Goal: Task Accomplishment & Management: Complete application form

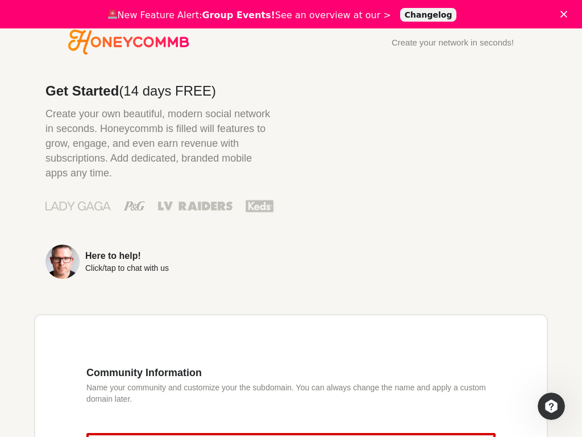
scroll to position [220, 0]
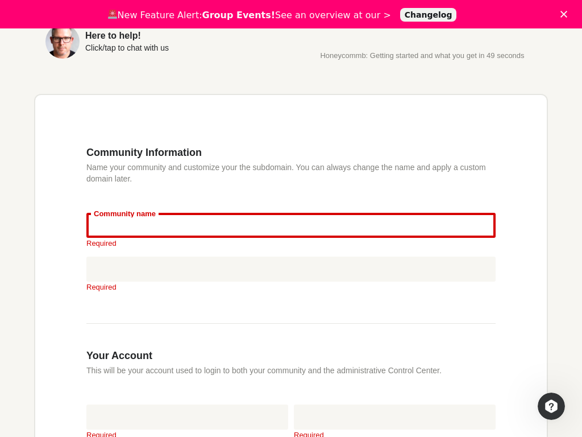
click at [291, 227] on input "Community name" at bounding box center [290, 225] width 409 height 25
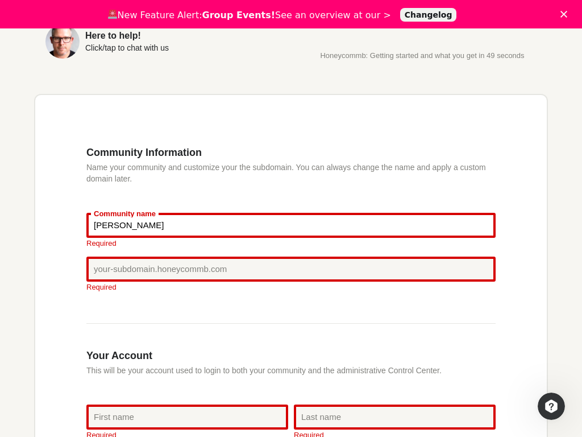
type input "[PERSON_NAME]"
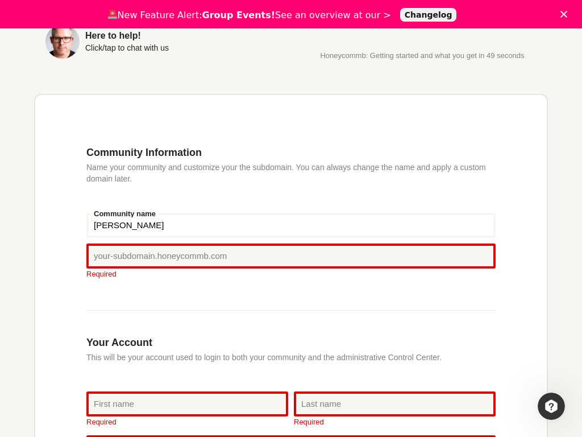
click at [291, 227] on input "[PERSON_NAME]" at bounding box center [290, 225] width 409 height 25
type input "Apt. 003"
click at [291, 227] on input "Apt. 003" at bounding box center [290, 225] width 409 height 25
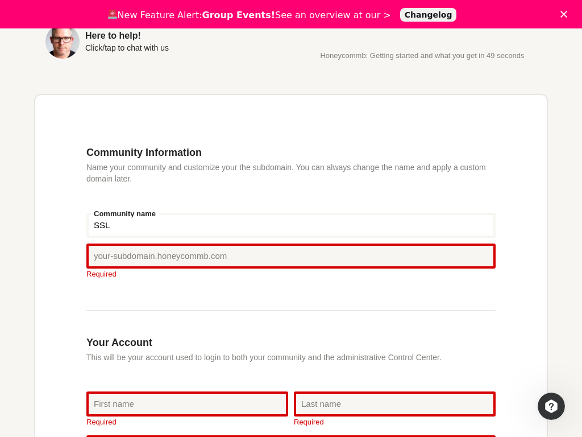
type input "SSL"
click at [291, 227] on input "SSL" at bounding box center [290, 225] width 409 height 25
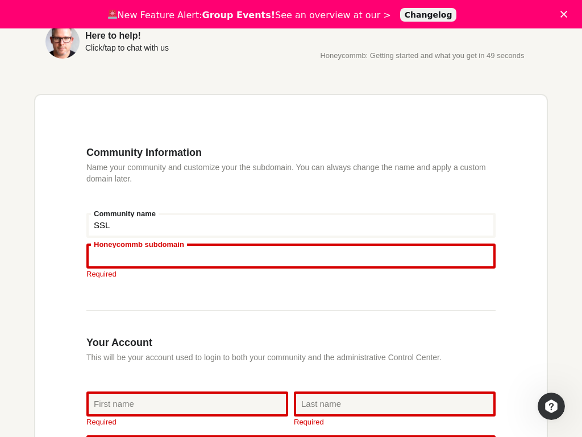
click at [291, 258] on input "Honeycommb subdomain" at bounding box center [290, 255] width 409 height 25
type input "Apt. 136"
click at [291, 258] on input "Apt. 136" at bounding box center [290, 255] width 409 height 25
type input "Central"
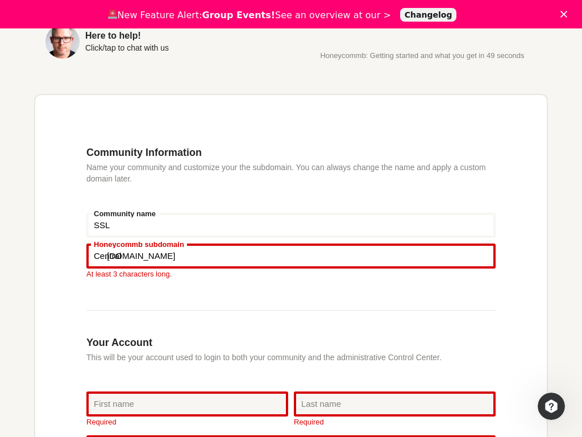
click at [291, 258] on input "Central" at bounding box center [290, 255] width 409 height 25
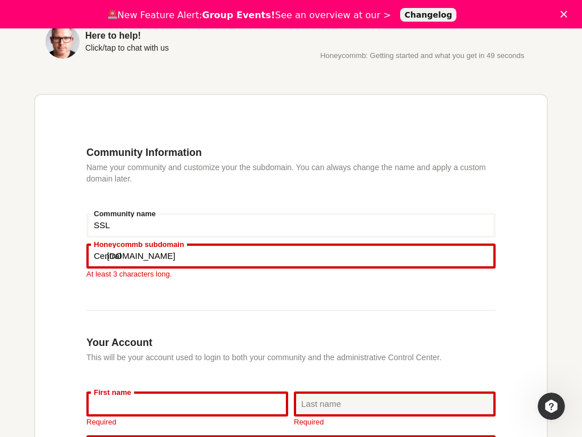
click at [187, 392] on input "First name" at bounding box center [187, 403] width 202 height 25
type input "[PERSON_NAME]"
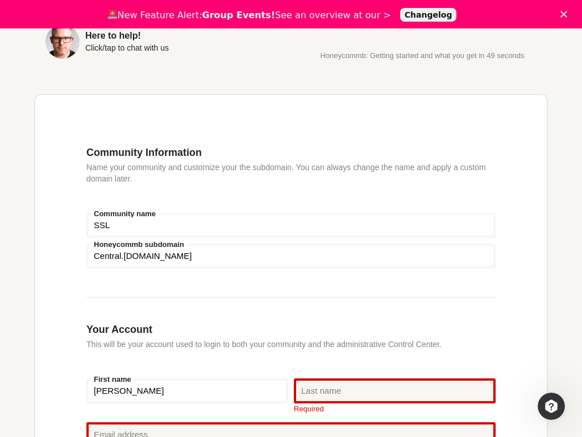
click at [187, 392] on input "[PERSON_NAME]" at bounding box center [187, 390] width 202 height 25
type input "markets"
click at [187, 392] on input "markets" at bounding box center [187, 390] width 202 height 25
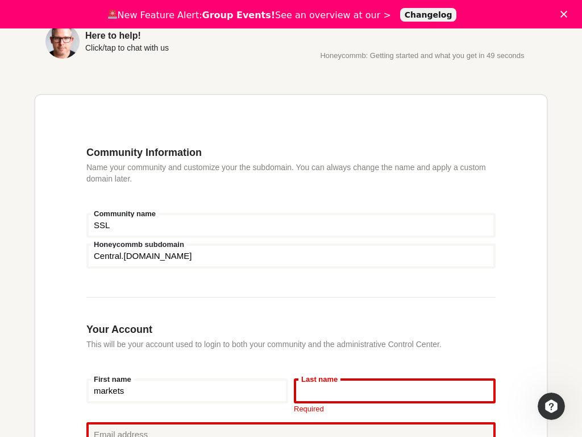
click at [395, 392] on input "Last name" at bounding box center [395, 390] width 202 height 25
type input "[PERSON_NAME]"
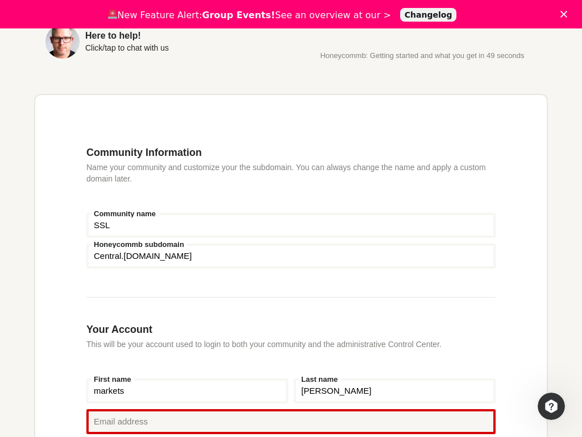
click at [395, 392] on input "[PERSON_NAME]" at bounding box center [395, 390] width 202 height 25
type input "Credit Card Account"
click at [395, 392] on input "Credit Card Account" at bounding box center [395, 390] width 202 height 25
click at [291, 227] on input "SSL" at bounding box center [290, 225] width 409 height 25
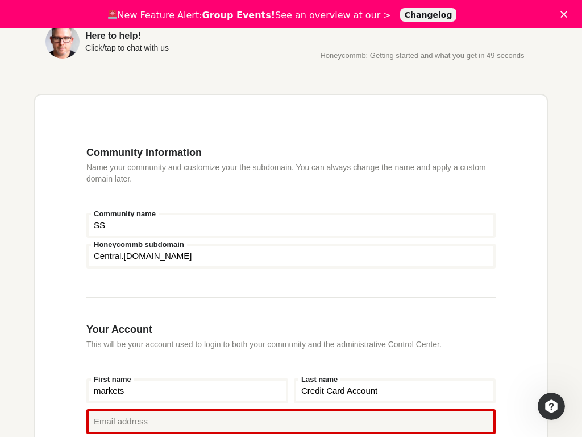
type input "S"
type input "Apt. 003"
click at [291, 258] on input "Central" at bounding box center [290, 255] width 409 height 25
type input "C"
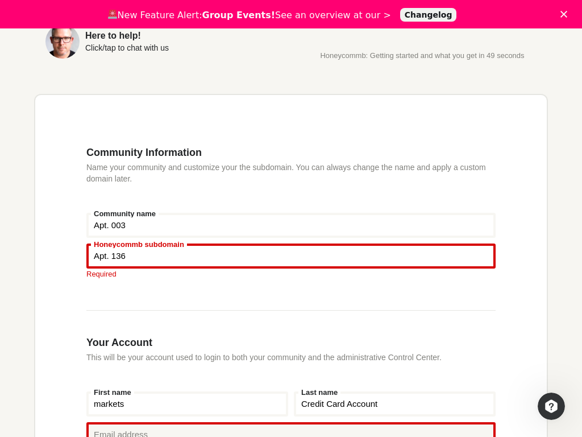
type input "Apt. 136"
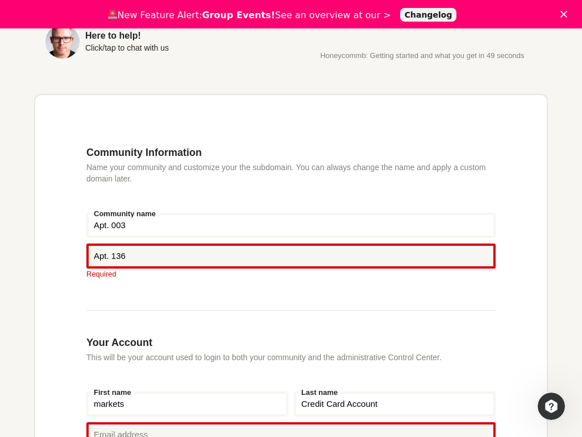
click at [187, 405] on input "markets" at bounding box center [187, 403] width 202 height 25
type input "m"
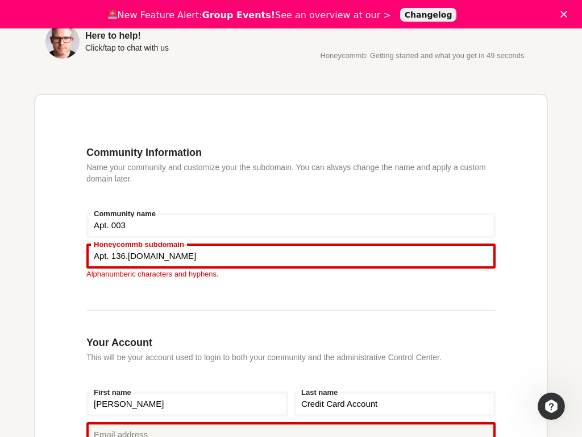
type input "[PERSON_NAME]"
click at [395, 405] on input "Credit Card Account" at bounding box center [395, 403] width 202 height 25
type input "C"
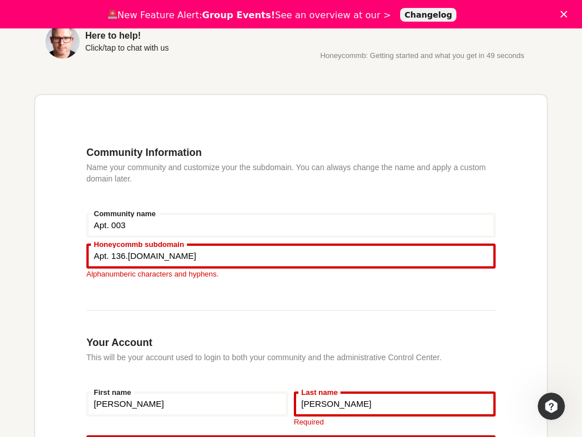
type input "[PERSON_NAME]"
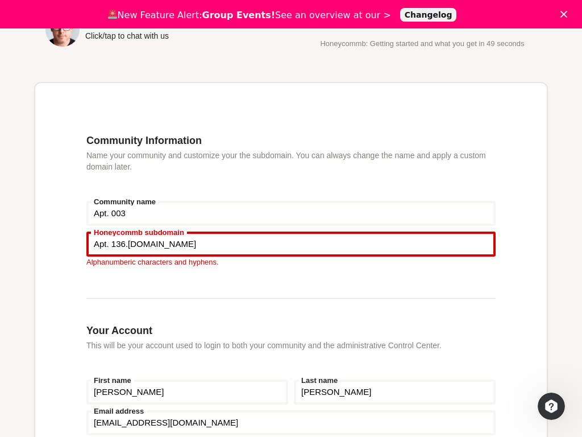
type input "[EMAIL_ADDRESS][DOMAIN_NAME]"
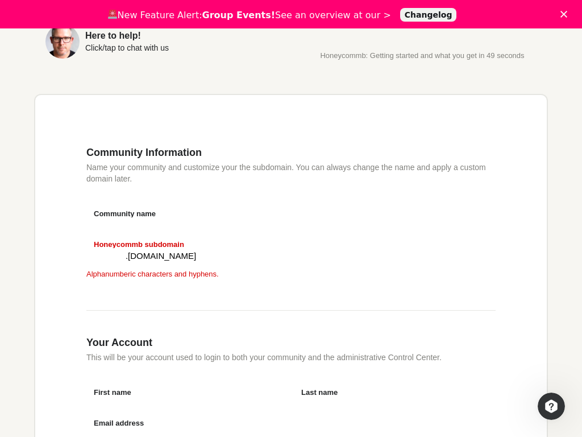
click at [291, 227] on input "Apt. 003" at bounding box center [290, 225] width 409 height 25
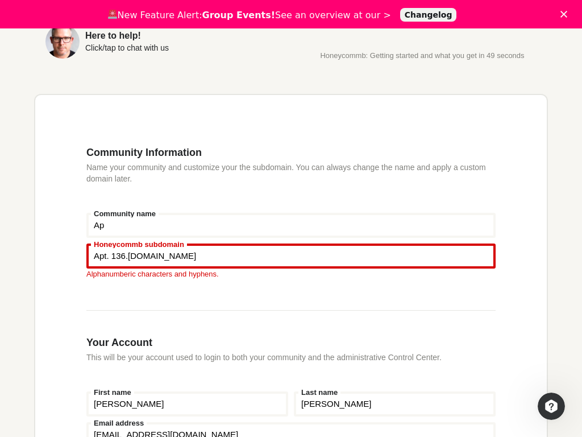
type input "A"
type input "[PERSON_NAME]"
click at [291, 227] on input "[PERSON_NAME]" at bounding box center [290, 225] width 409 height 25
click at [291, 227] on input "Apt. 003" at bounding box center [290, 225] width 409 height 25
type input "A"
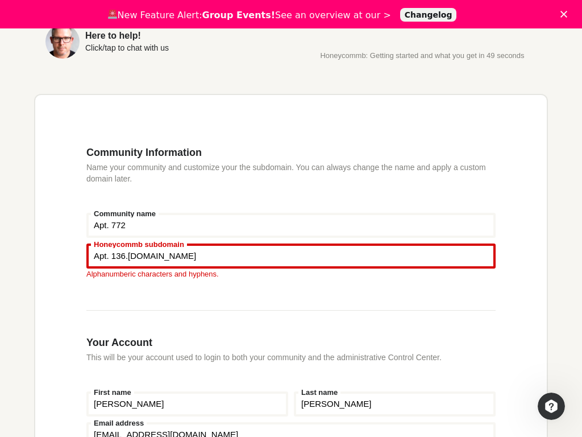
type input "Apt. 772"
click at [291, 227] on input "Apt. 772" at bounding box center [290, 225] width 409 height 25
click at [291, 227] on input "Apt. 003" at bounding box center [290, 225] width 409 height 25
type input "A"
type input "Applications"
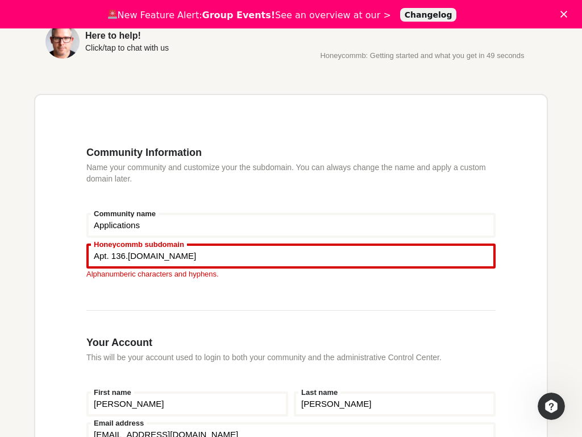
click at [291, 227] on input "Applications" at bounding box center [290, 225] width 409 height 25
type input "Apt. 003"
click at [291, 258] on input "Apt. 136" at bounding box center [290, 255] width 409 height 25
type input "A"
type input "Suite 845"
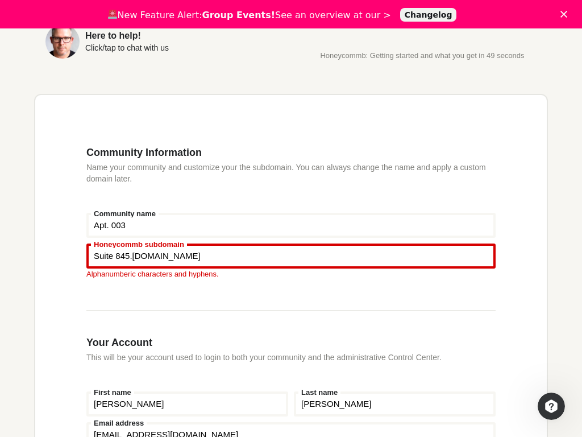
click at [291, 258] on input "Suite 845" at bounding box center [290, 255] width 409 height 25
click at [291, 258] on input "Apt. 136" at bounding box center [290, 255] width 409 height 25
type input "A"
type input "open system"
click at [291, 258] on input "open system" at bounding box center [290, 255] width 409 height 25
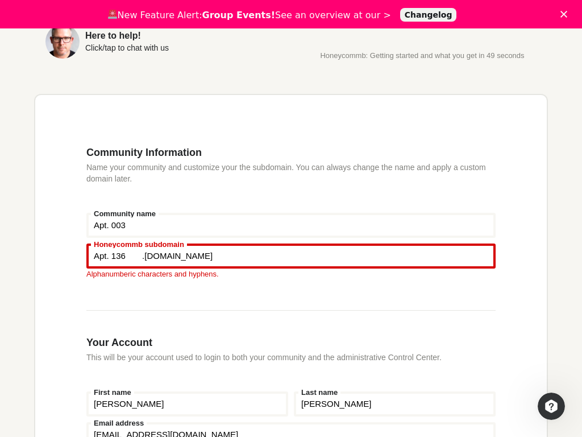
type input "Apt. 136"
click at [187, 405] on input "[PERSON_NAME]" at bounding box center [187, 403] width 202 height 25
type input "S"
type input "[PERSON_NAME]"
click at [187, 405] on input "[PERSON_NAME]" at bounding box center [187, 403] width 202 height 25
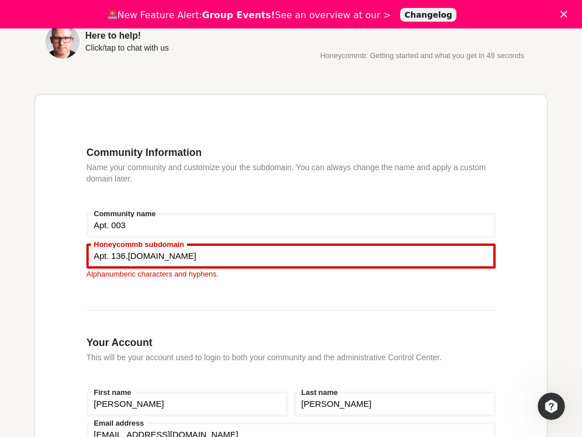
click at [187, 405] on input "[PERSON_NAME]" at bounding box center [187, 403] width 202 height 25
type input "S"
type input "Home Loan Account"
click at [187, 405] on input "Home Loan Account" at bounding box center [187, 403] width 202 height 25
type input "[PERSON_NAME]"
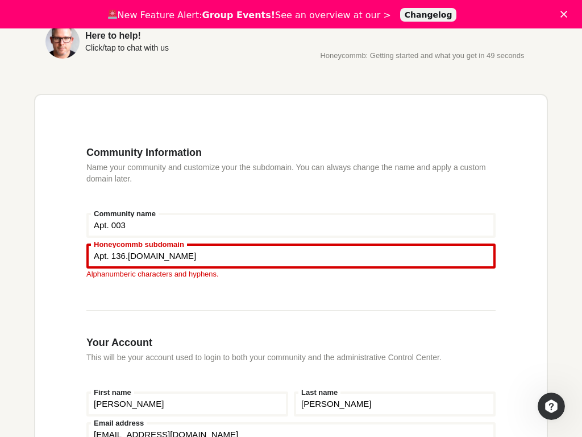
click at [395, 405] on input "[PERSON_NAME]" at bounding box center [395, 403] width 202 height 25
type input "S"
type input "O'Hara"
click at [395, 405] on input "O'Hara" at bounding box center [395, 403] width 202 height 25
click at [395, 405] on input "[PERSON_NAME]" at bounding box center [395, 403] width 202 height 25
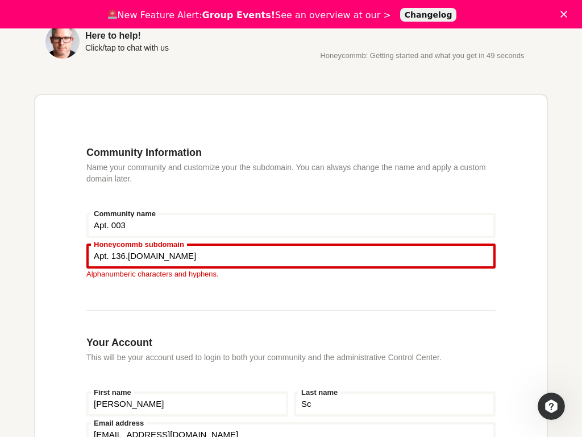
type input "S"
type input "superstructure"
click at [395, 405] on input "superstructure" at bounding box center [395, 403] width 202 height 25
type input "[PERSON_NAME]"
click at [291, 227] on input "Apt. 003" at bounding box center [290, 225] width 409 height 25
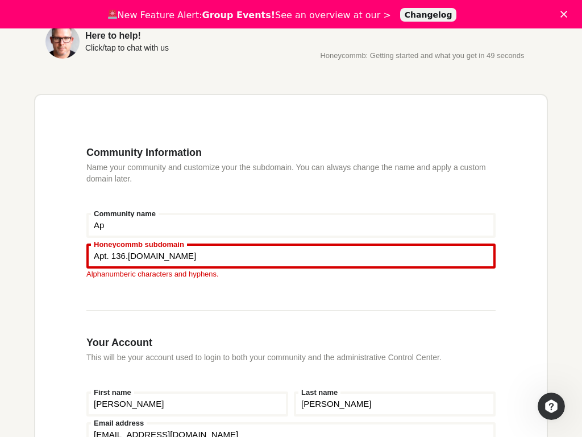
type input "A"
type input "Apt. 772"
click at [291, 258] on input "Apt. 136" at bounding box center [290, 255] width 409 height 25
type input "A"
type input "Suite 845"
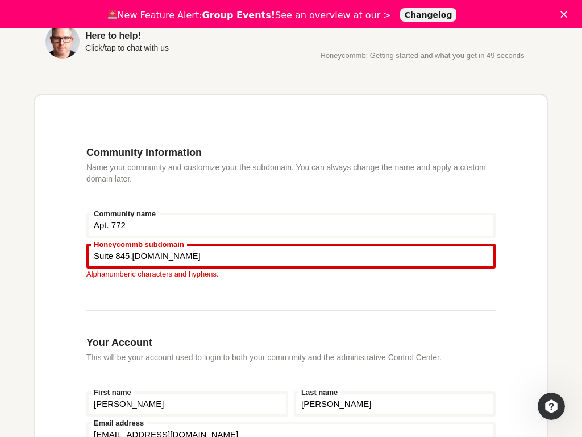
click at [187, 405] on input "[PERSON_NAME]" at bounding box center [187, 403] width 202 height 25
type input "S"
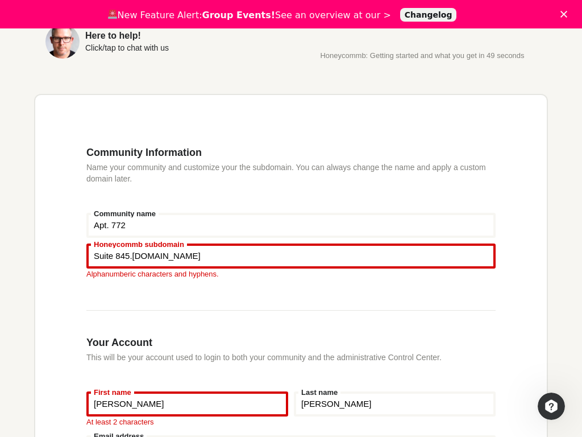
type input "[PERSON_NAME]"
click at [395, 405] on input "[PERSON_NAME]" at bounding box center [395, 403] width 202 height 25
type input "S"
type input "O'Hara"
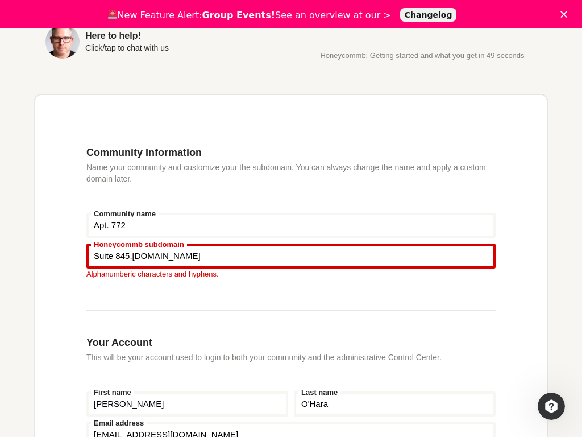
click at [291, 424] on input "[EMAIL_ADDRESS][DOMAIN_NAME]" at bounding box center [290, 434] width 409 height 25
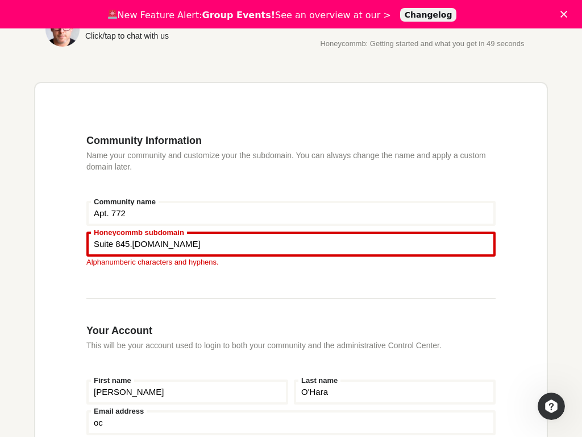
type input "o"
type input "[EMAIL_ADDRESS][DOMAIN_NAME]"
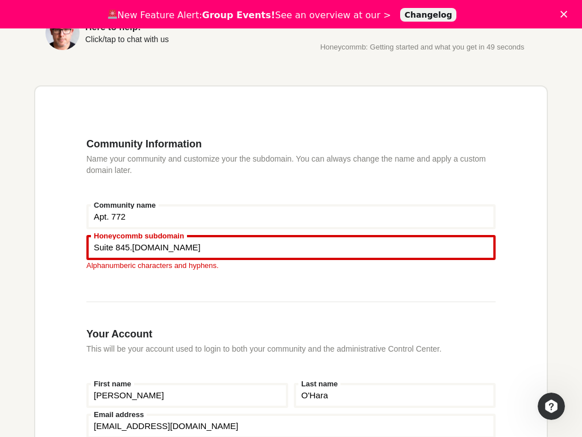
scroll to position [469, 0]
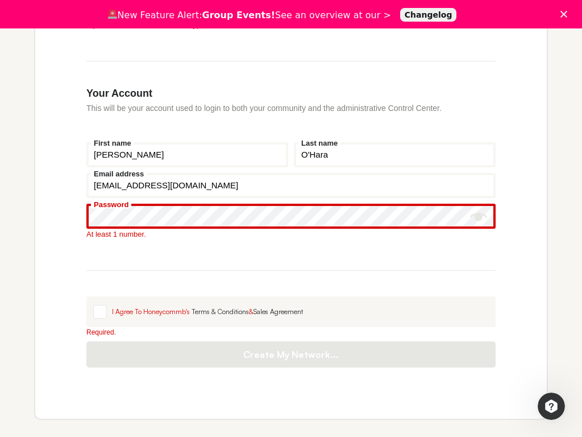
click at [479, 218] on icon "Show password" at bounding box center [478, 217] width 17 height 8
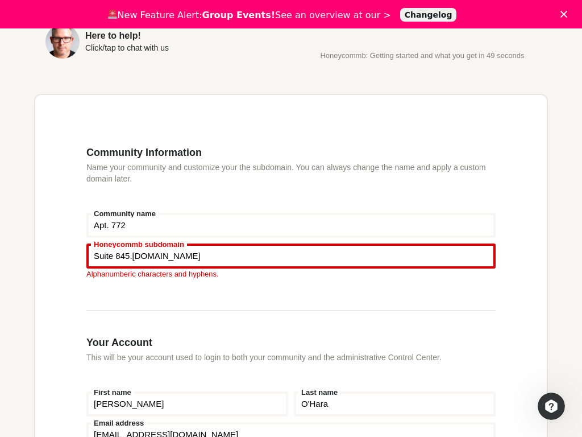
click at [291, 227] on input "Apt. 772" at bounding box center [290, 225] width 409 height 25
type input "A"
type input "Apt. 772"
click at [291, 258] on input "Suite 845" at bounding box center [290, 255] width 409 height 25
type input "S"
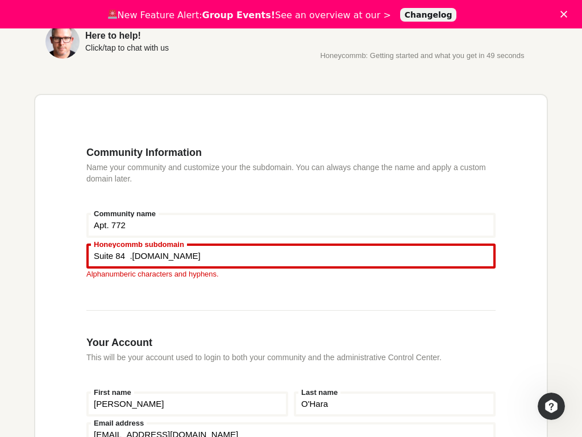
type input "Suite 845"
click at [187, 405] on input "[PERSON_NAME]" at bounding box center [187, 403] width 202 height 25
type input "D"
type input "[PERSON_NAME]"
click at [395, 405] on input "O'Hara" at bounding box center [395, 403] width 202 height 25
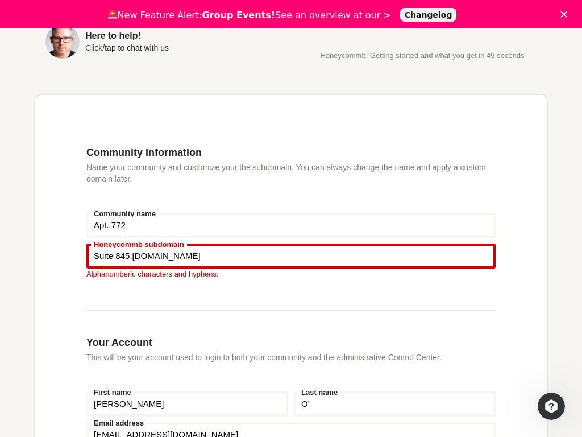
type input "O"
type input "O'Hara"
click at [291, 424] on input "[EMAIL_ADDRESS][DOMAIN_NAME]" at bounding box center [290, 434] width 409 height 25
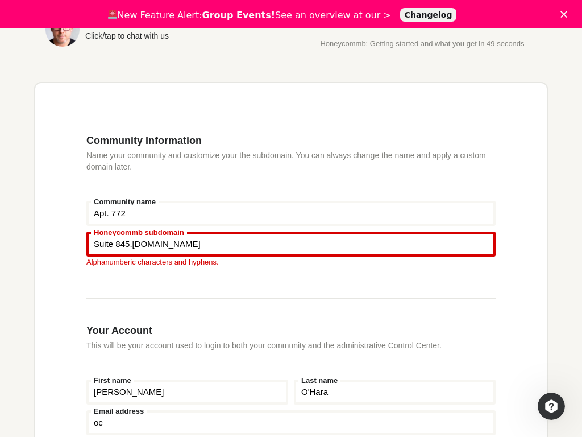
type input "o"
type input "[EMAIL_ADDRESS][DOMAIN_NAME]"
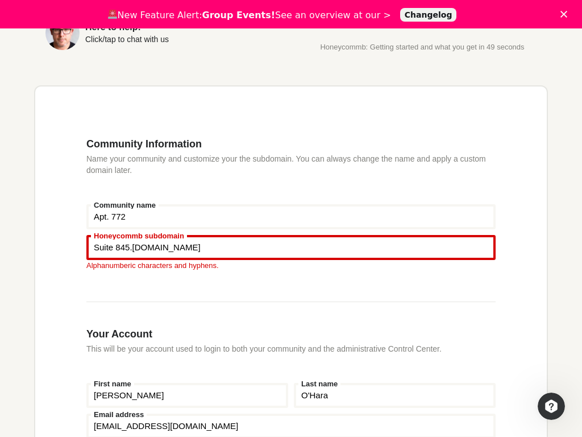
scroll to position [469, 0]
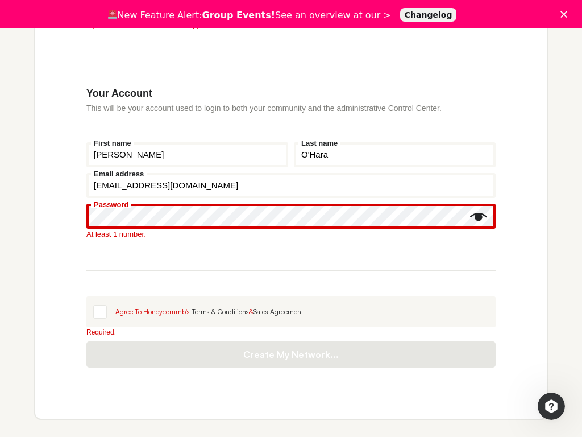
click at [479, 218] on icon "Show password" at bounding box center [478, 217] width 17 height 8
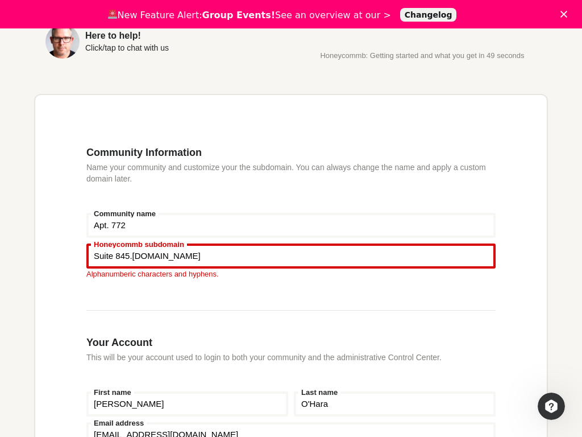
click at [291, 227] on input "Apt. 772" at bounding box center [290, 225] width 409 height 25
type input "A"
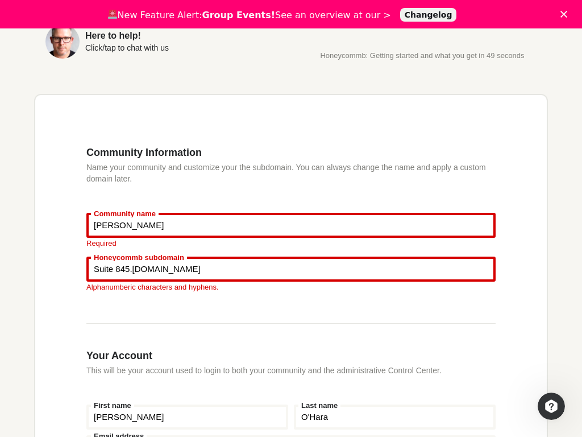
type input "[PERSON_NAME]"
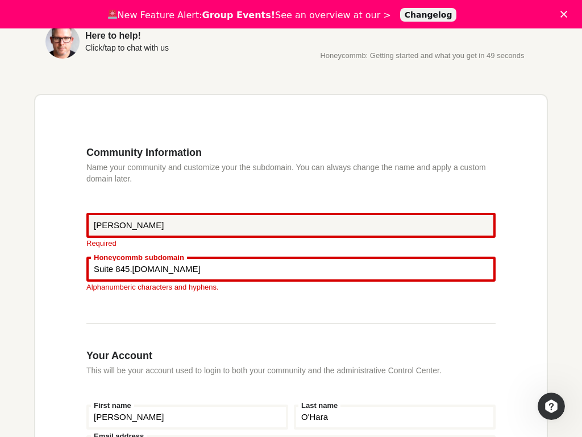
click at [291, 258] on input "Suite 845" at bounding box center [290, 268] width 409 height 25
type input "S"
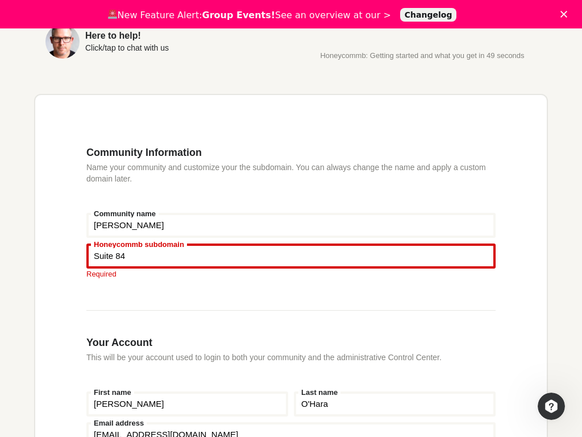
type input "Suite 845"
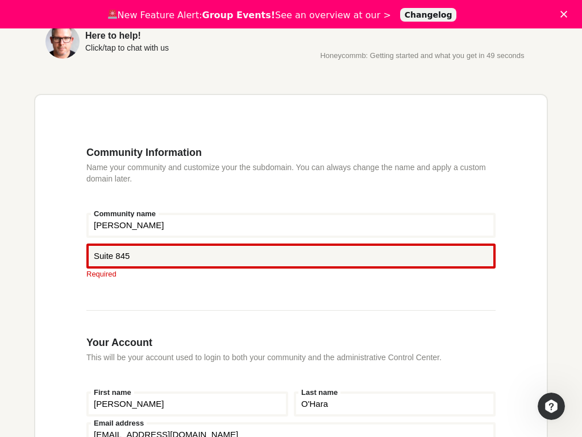
click at [187, 405] on input "[PERSON_NAME]" at bounding box center [187, 403] width 202 height 25
type input "D"
type input "[PERSON_NAME]"
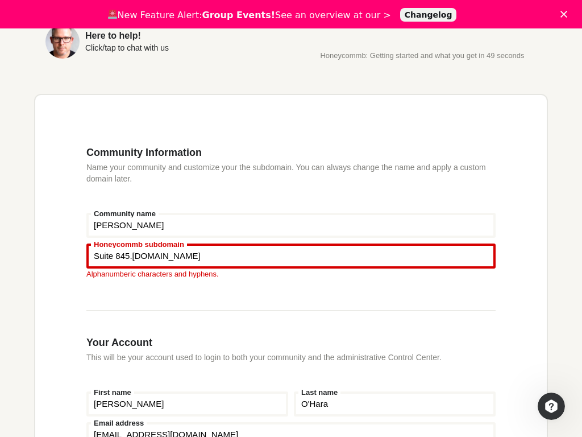
click at [395, 405] on input "O'Hara" at bounding box center [395, 403] width 202 height 25
type input "O"
type input "O'Hara"
click at [291, 424] on input "[EMAIL_ADDRESS][DOMAIN_NAME]" at bounding box center [290, 434] width 409 height 25
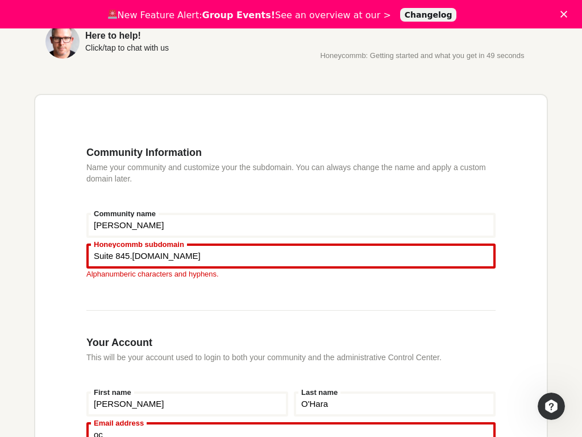
type input "o"
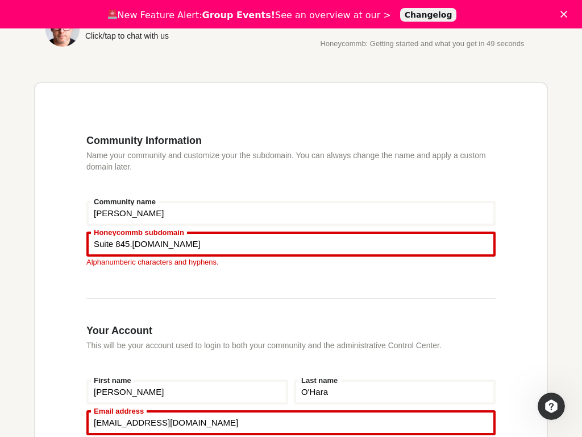
type input "[EMAIL_ADDRESS][DOMAIN_NAME]"
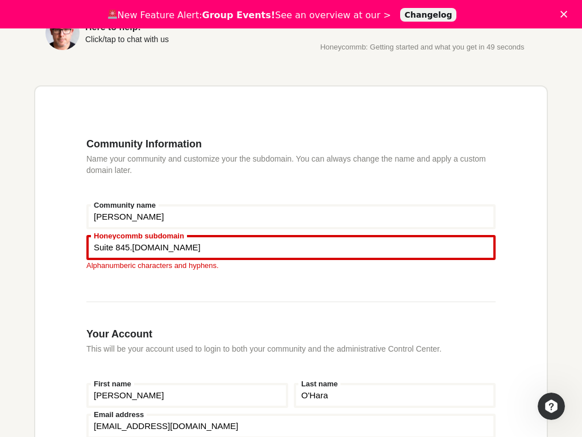
scroll to position [469, 0]
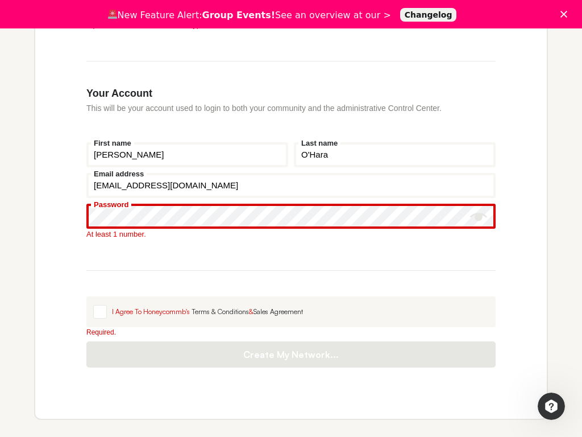
click at [479, 218] on icon "Show password" at bounding box center [478, 217] width 17 height 8
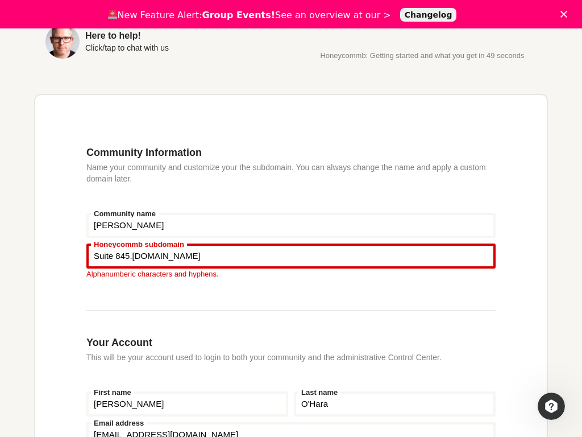
click at [291, 227] on input "[PERSON_NAME]" at bounding box center [290, 225] width 409 height 25
type input "S"
type input "Apt. 772"
click at [291, 258] on input "Suite 845" at bounding box center [290, 255] width 409 height 25
type input "S"
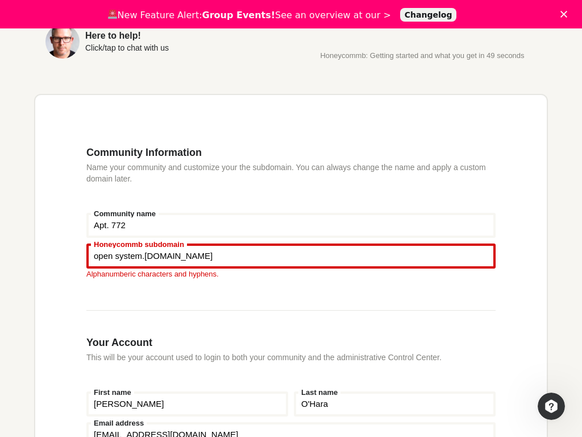
type input "open system"
click at [187, 405] on input "[PERSON_NAME]" at bounding box center [187, 403] width 202 height 25
type input "D"
type input "[PERSON_NAME]"
click at [395, 405] on input "O'Hara" at bounding box center [395, 403] width 202 height 25
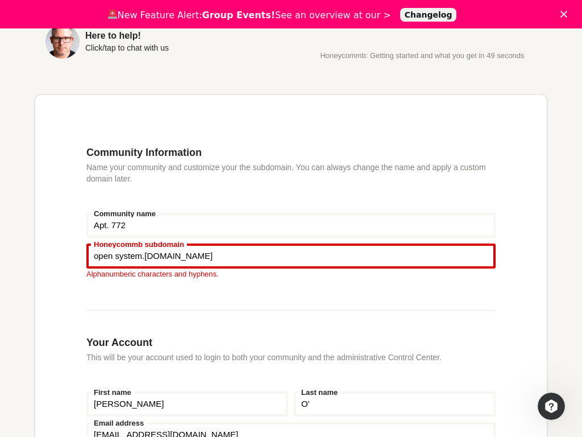
type input "O"
type input "O'Hara"
click at [291, 424] on input "[EMAIL_ADDRESS][DOMAIN_NAME]" at bounding box center [290, 434] width 409 height 25
type input "h"
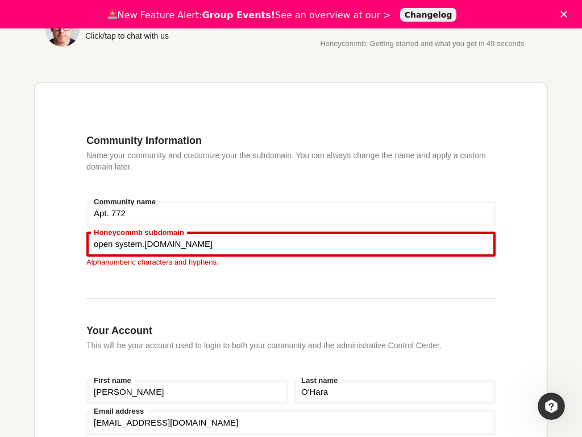
type input "[EMAIL_ADDRESS][DOMAIN_NAME]"
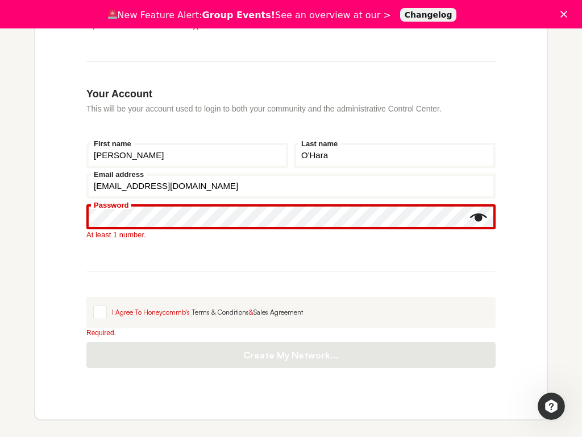
scroll to position [229, 0]
